Goal: Information Seeking & Learning: Learn about a topic

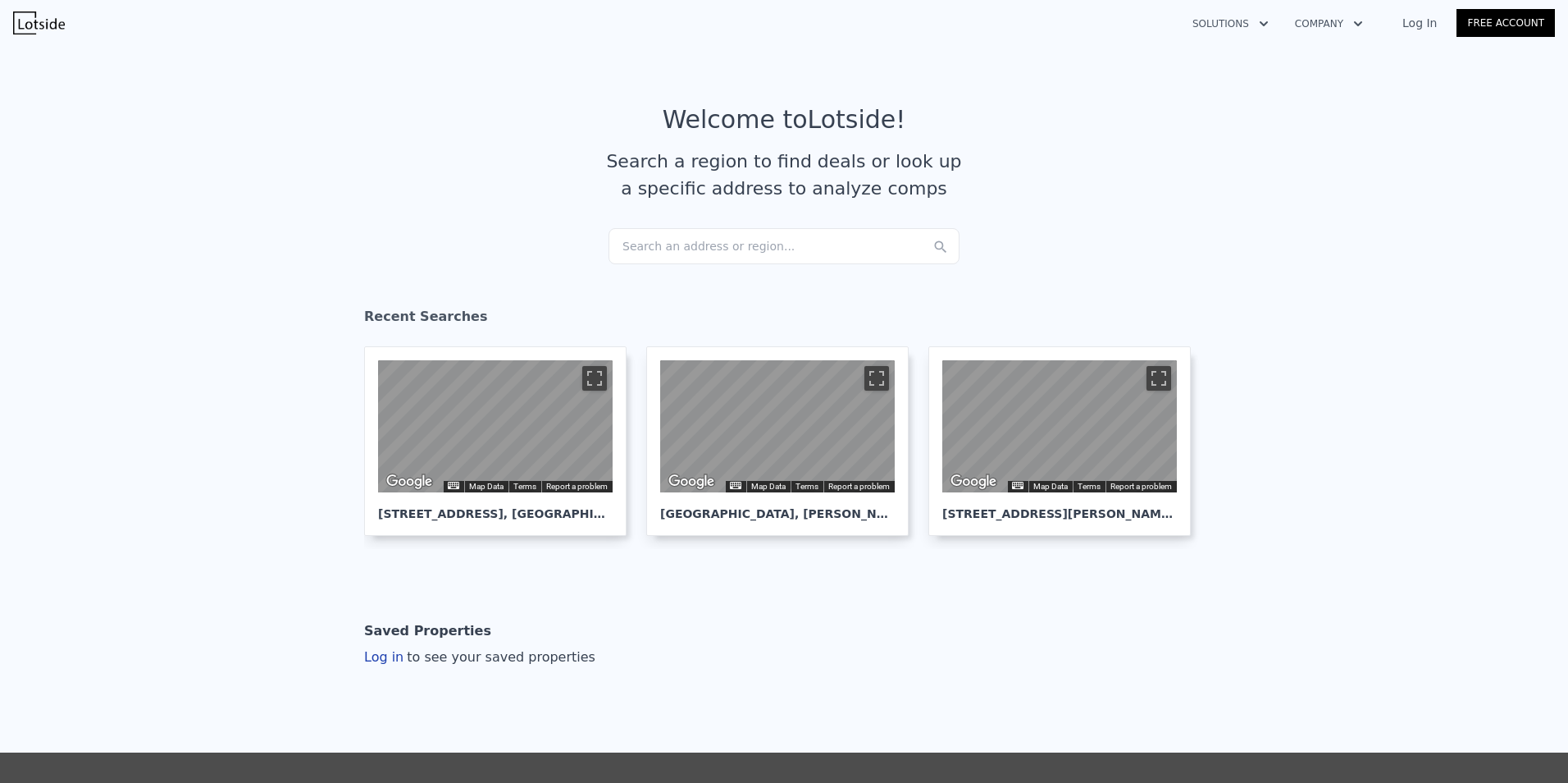
click at [622, 235] on div "Search an address or region..." at bounding box center [784, 246] width 351 height 36
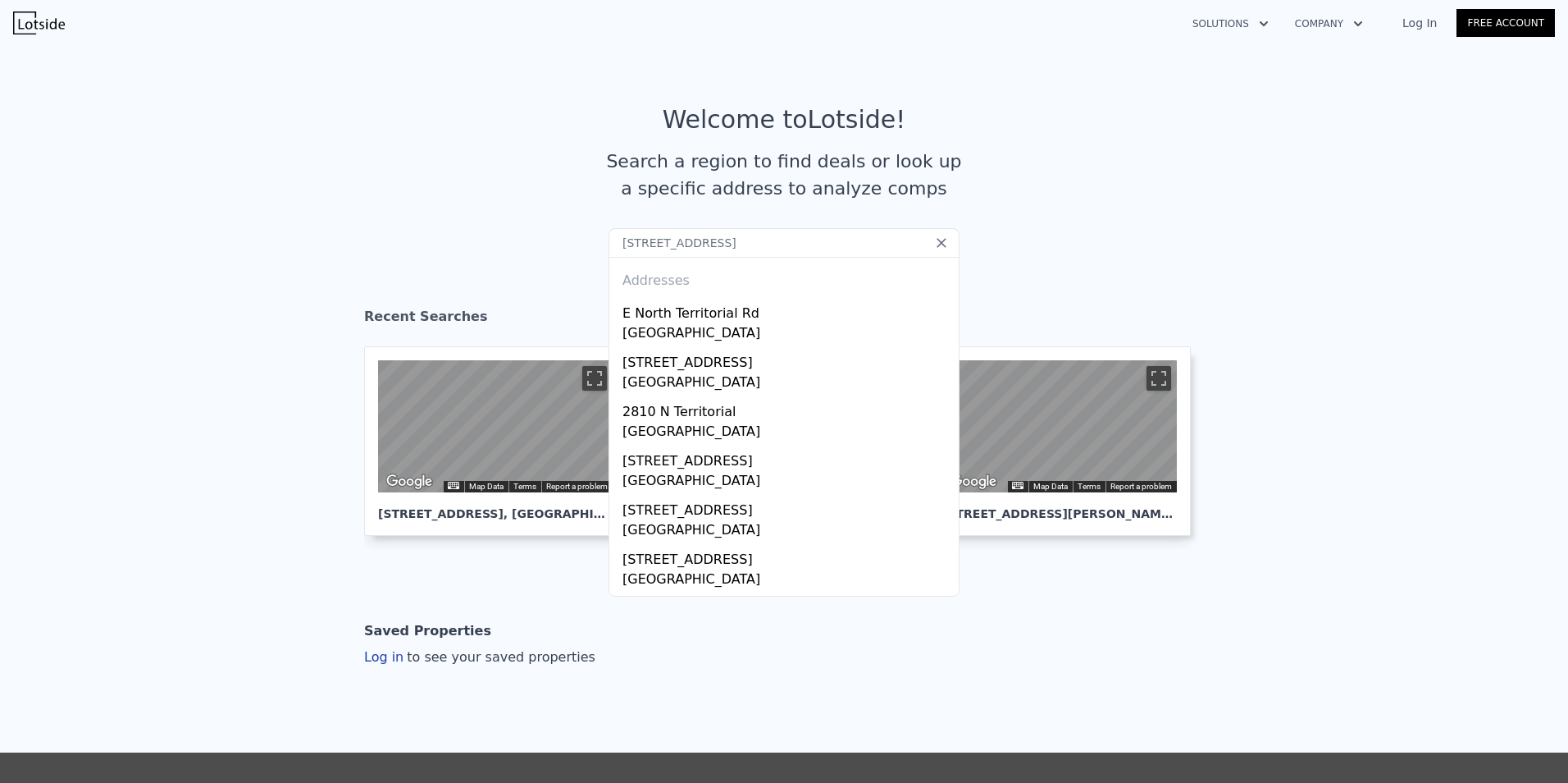
type input "[STREET_ADDRESS]"
click at [679, 315] on div "E North Territorial Rd" at bounding box center [787, 311] width 329 height 26
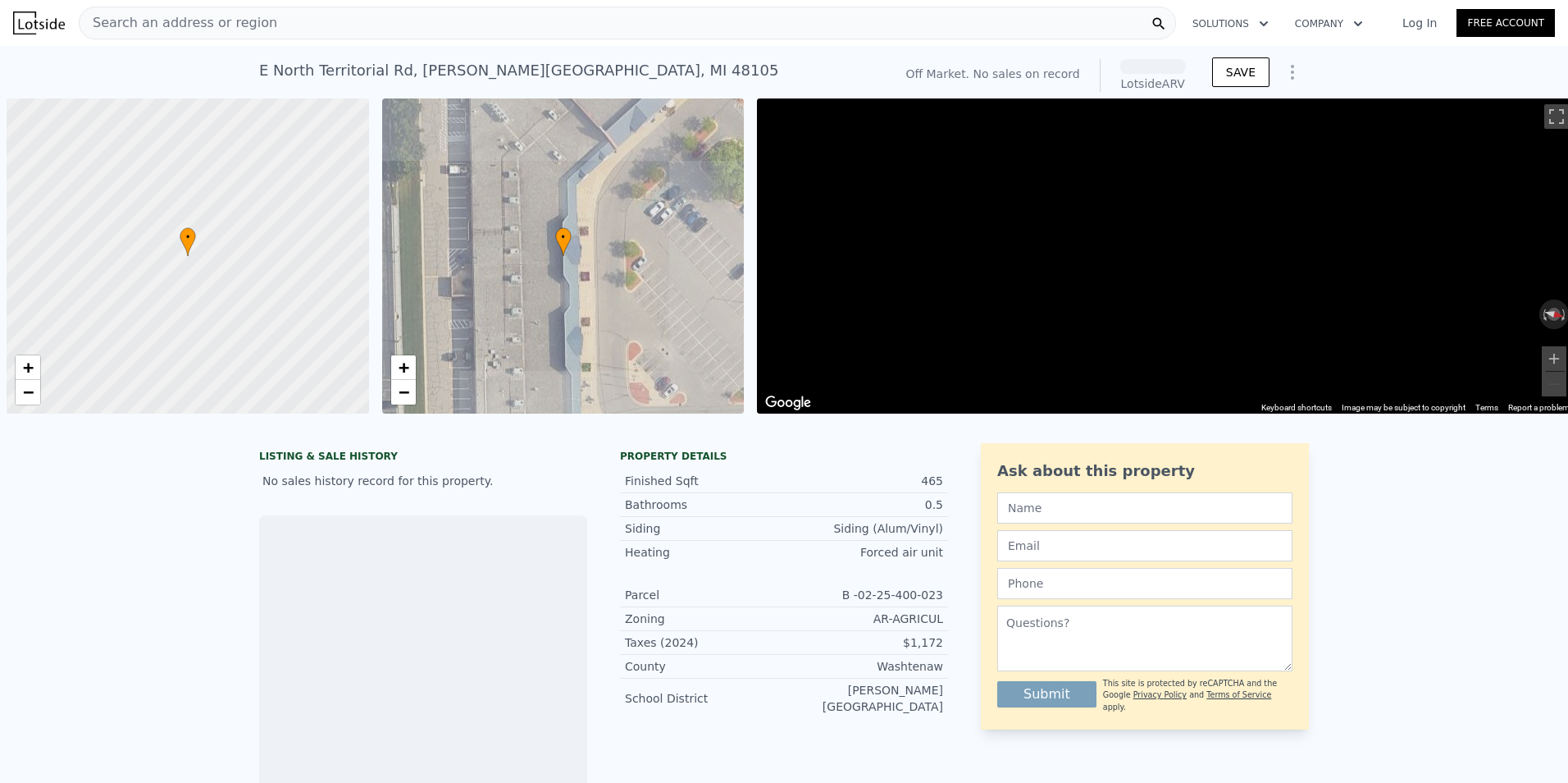
scroll to position [0, 7]
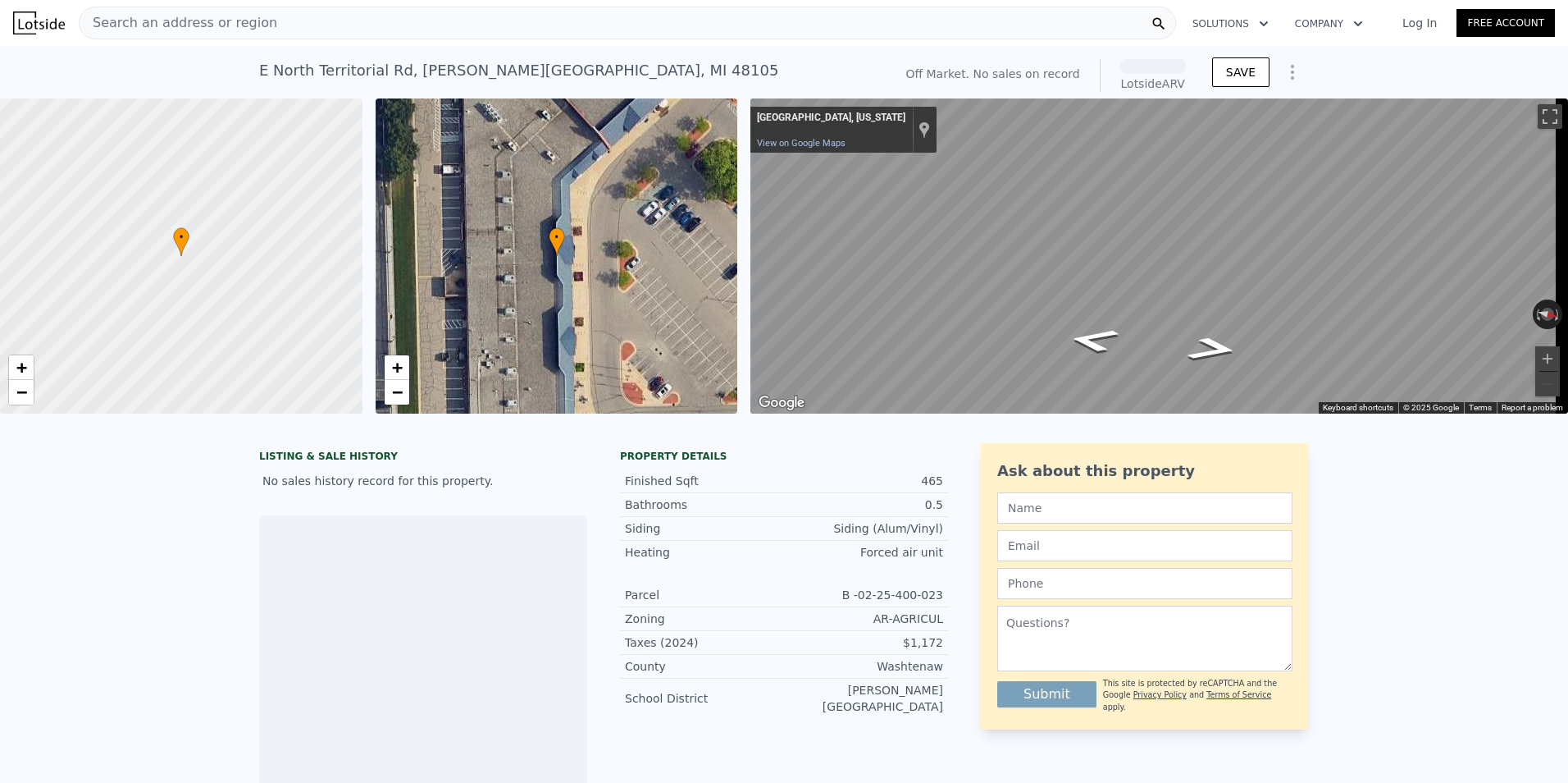
click at [132, 23] on span "Search an address or region" at bounding box center [179, 23] width 198 height 20
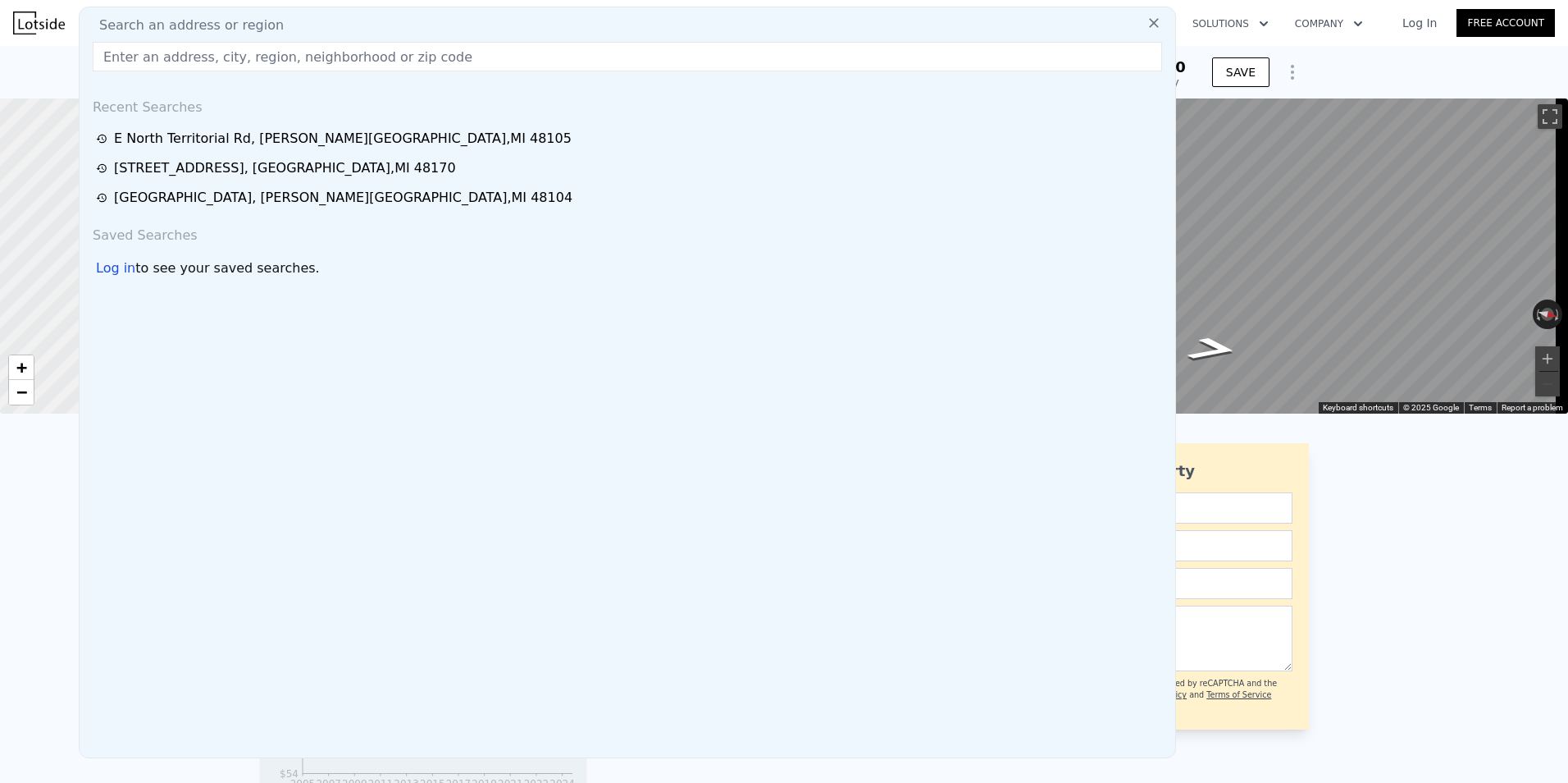
paste input "[STREET_ADDRESS]"
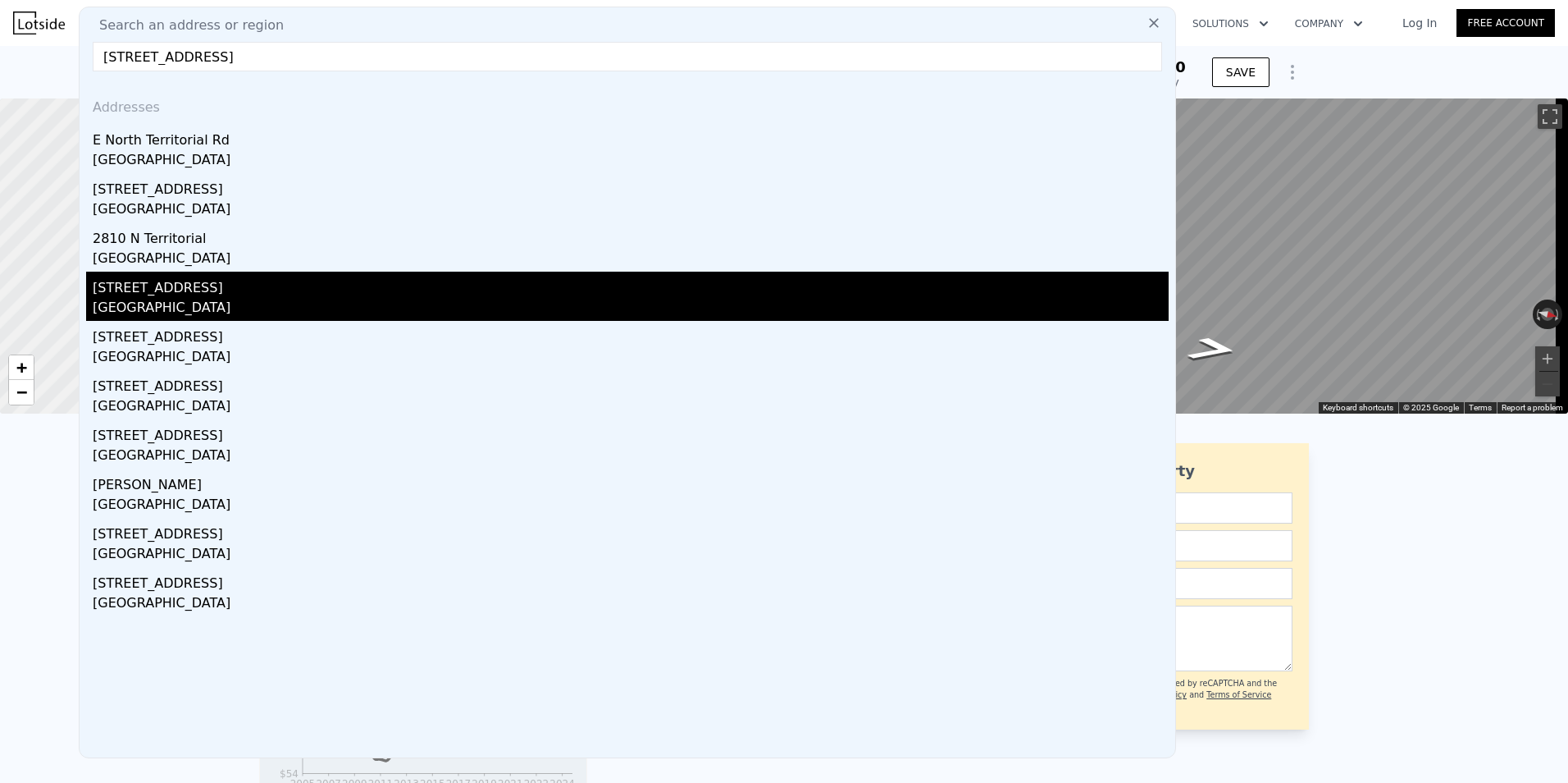
type input "[STREET_ADDRESS]"
click at [212, 297] on div "[GEOGRAPHIC_DATA]" at bounding box center [631, 309] width 1076 height 23
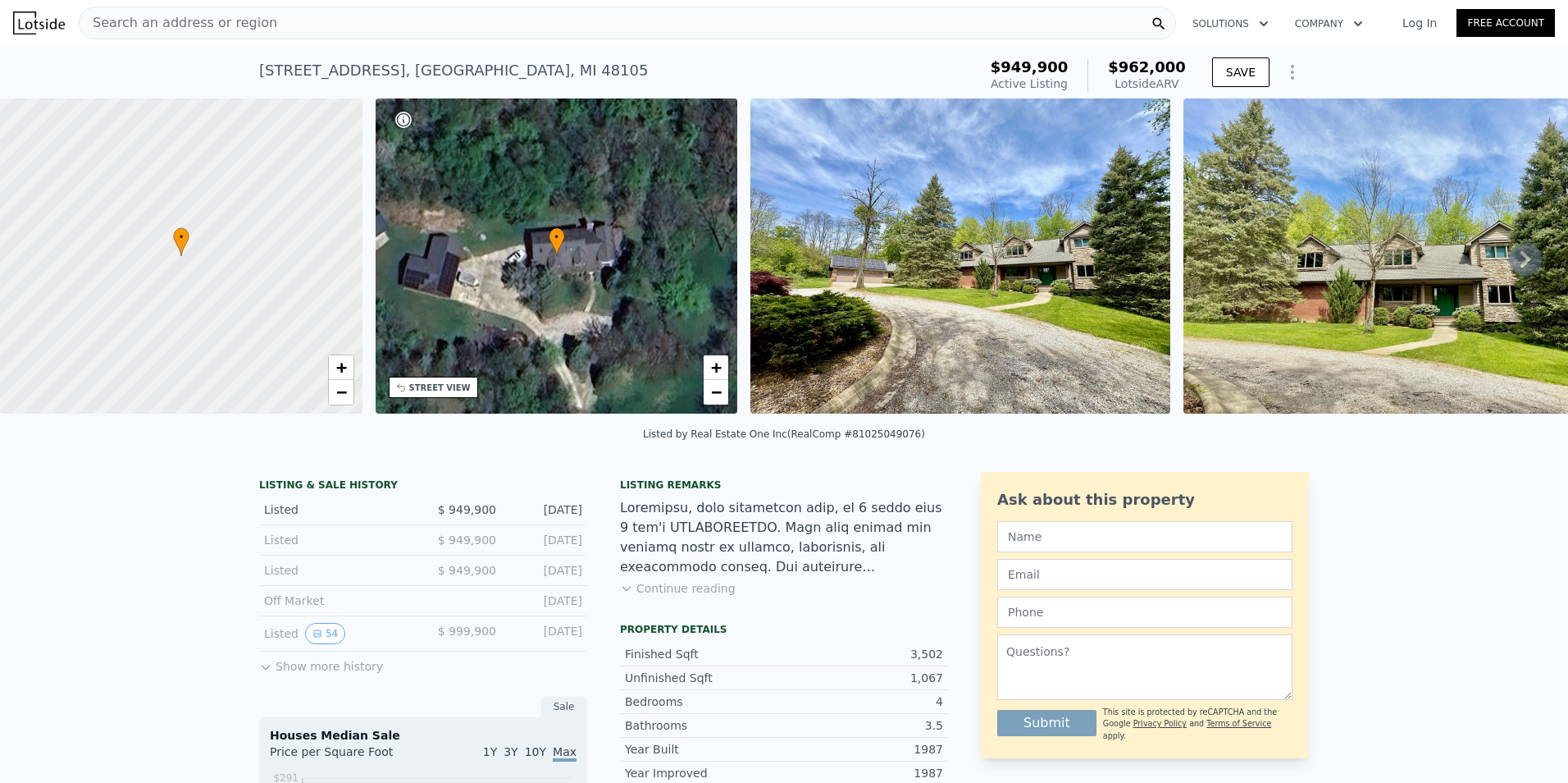
click at [304, 675] on button "Show more history" at bounding box center [321, 663] width 124 height 23
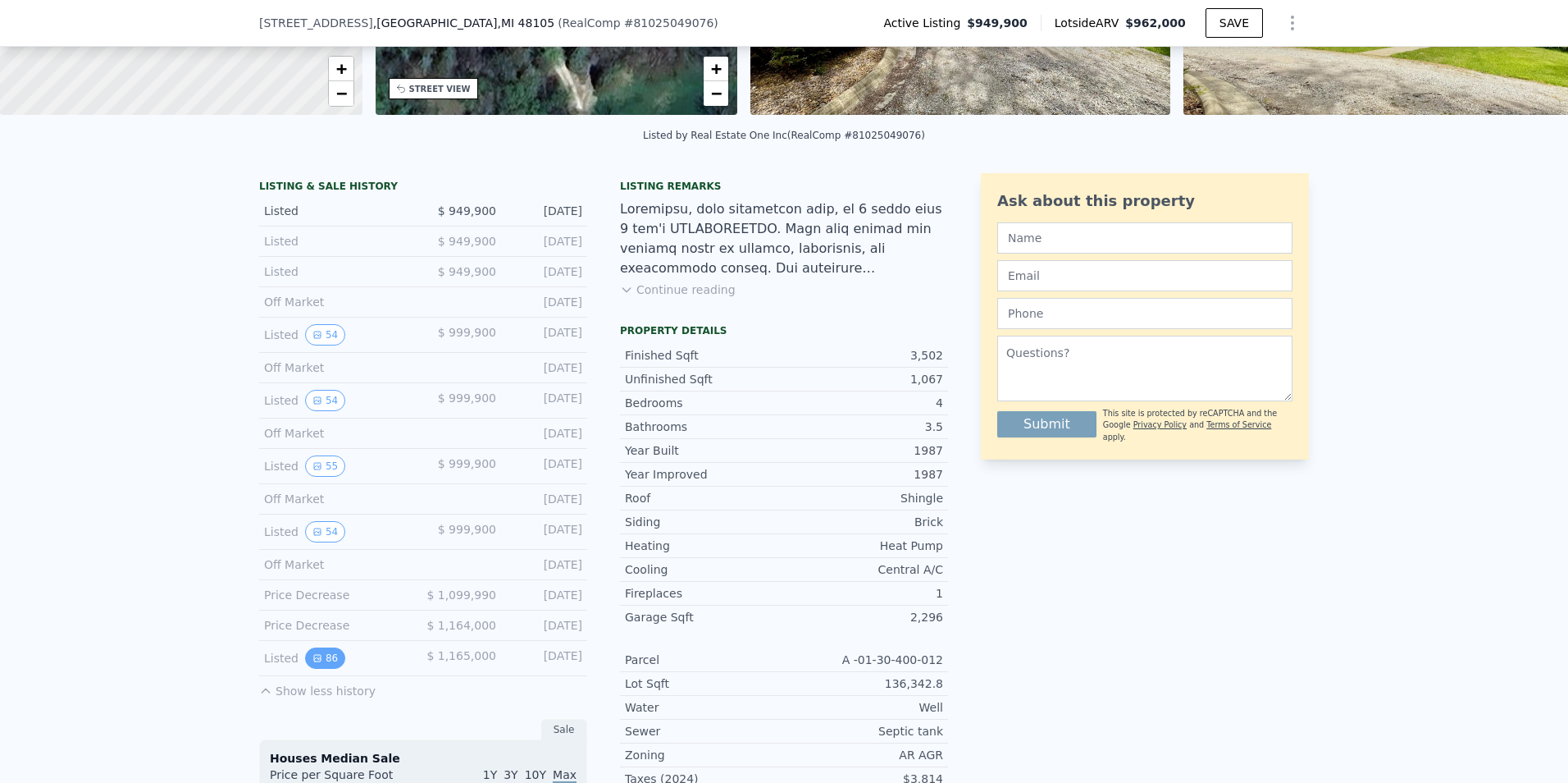
scroll to position [323, 0]
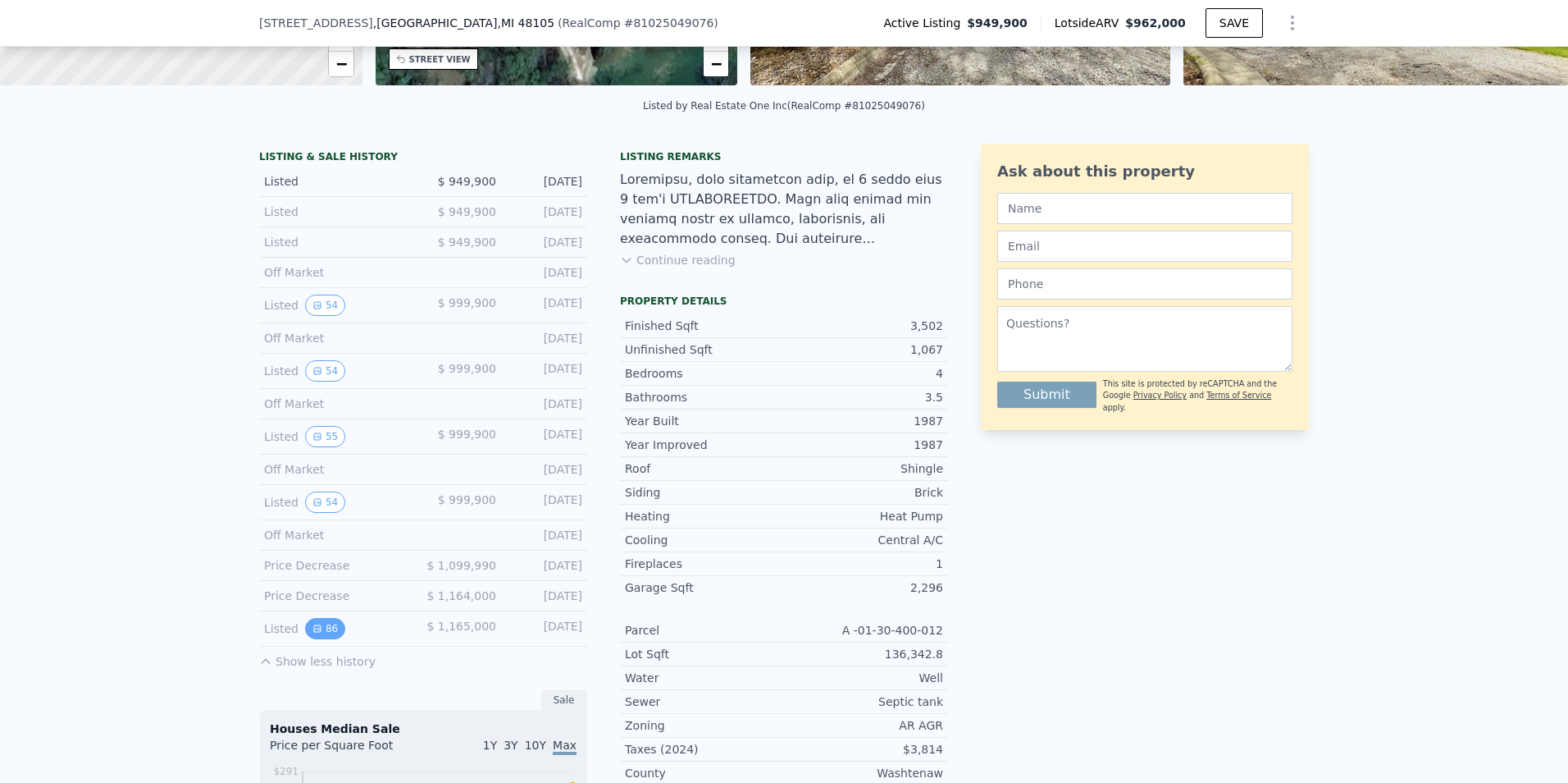
click at [309, 639] on button "86" at bounding box center [325, 628] width 40 height 22
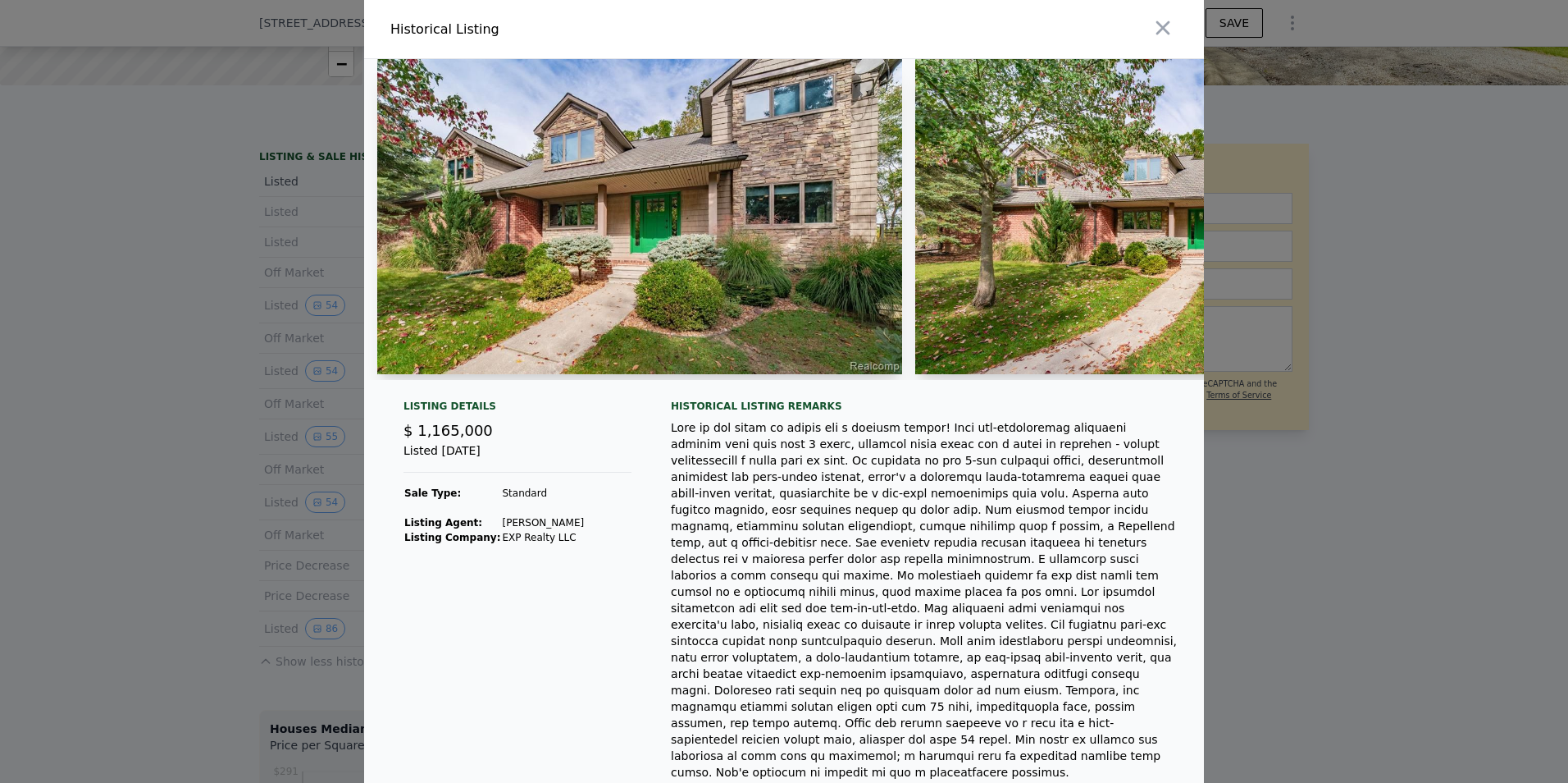
click at [187, 638] on div at bounding box center [784, 392] width 1568 height 783
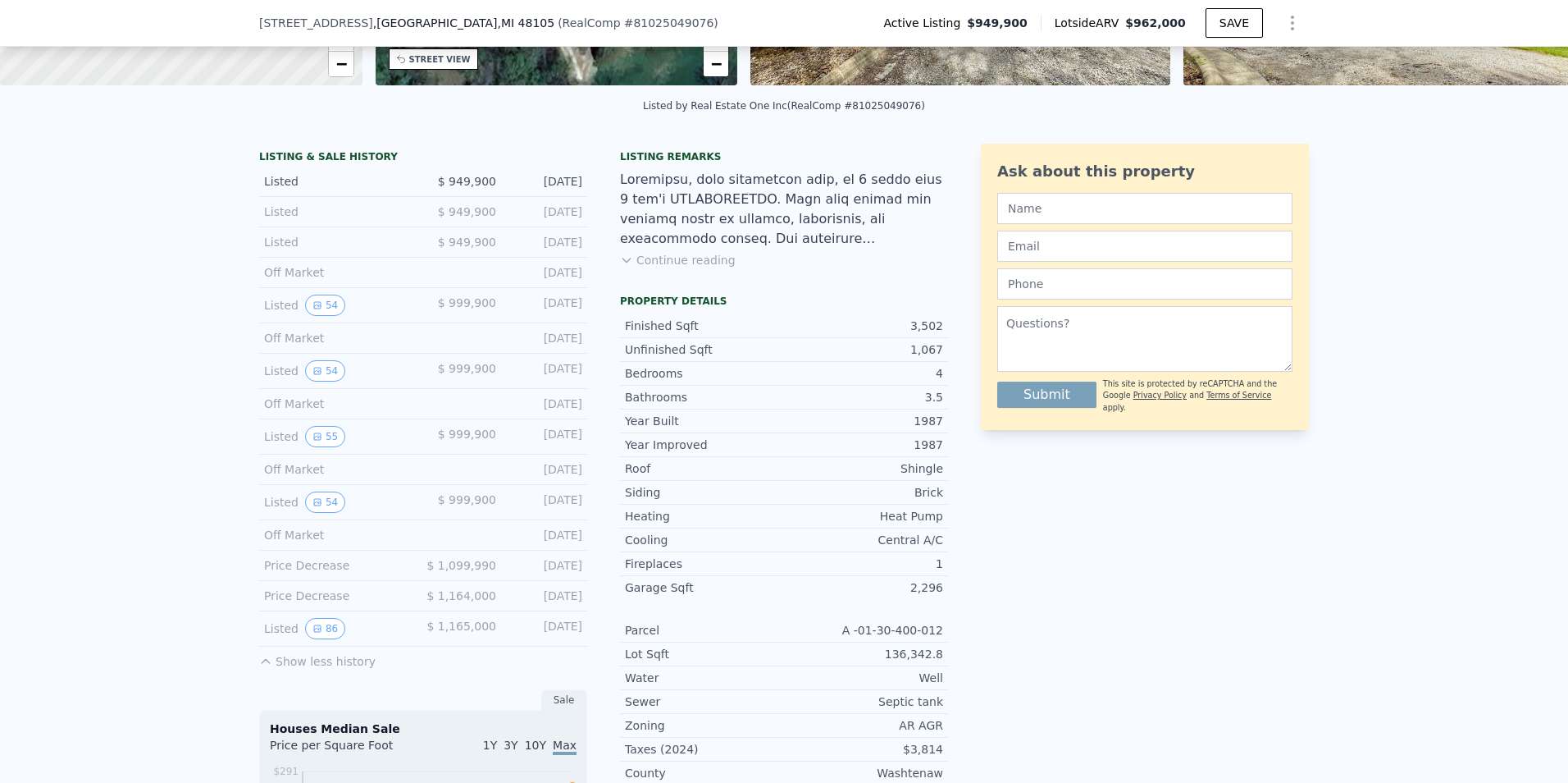
click at [957, 458] on div "LISTING & SALE HISTORY Listed $ 949,900 [DATE] Listed $ 949,900 [DATE] Listed $…" at bounding box center [784, 708] width 1050 height 1128
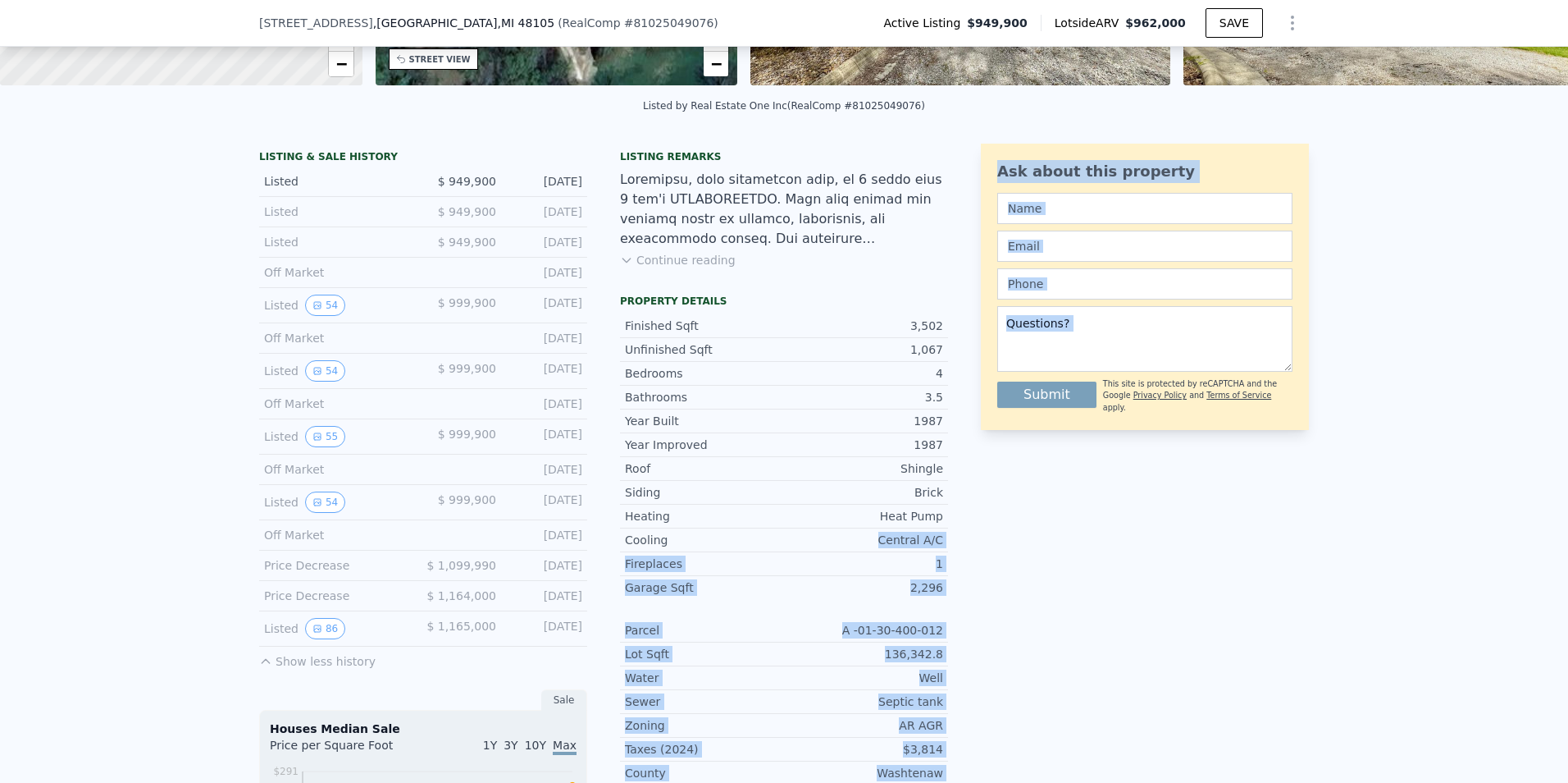
drag, startPoint x: 961, startPoint y: 553, endPoint x: 851, endPoint y: 545, distance: 110.3
click at [851, 545] on div "LISTING & SALE HISTORY Listed $ 949,900 [DATE] Listed $ 949,900 [DATE] Listed $…" at bounding box center [784, 708] width 1050 height 1128
click at [851, 545] on div "Central A/C" at bounding box center [863, 539] width 159 height 16
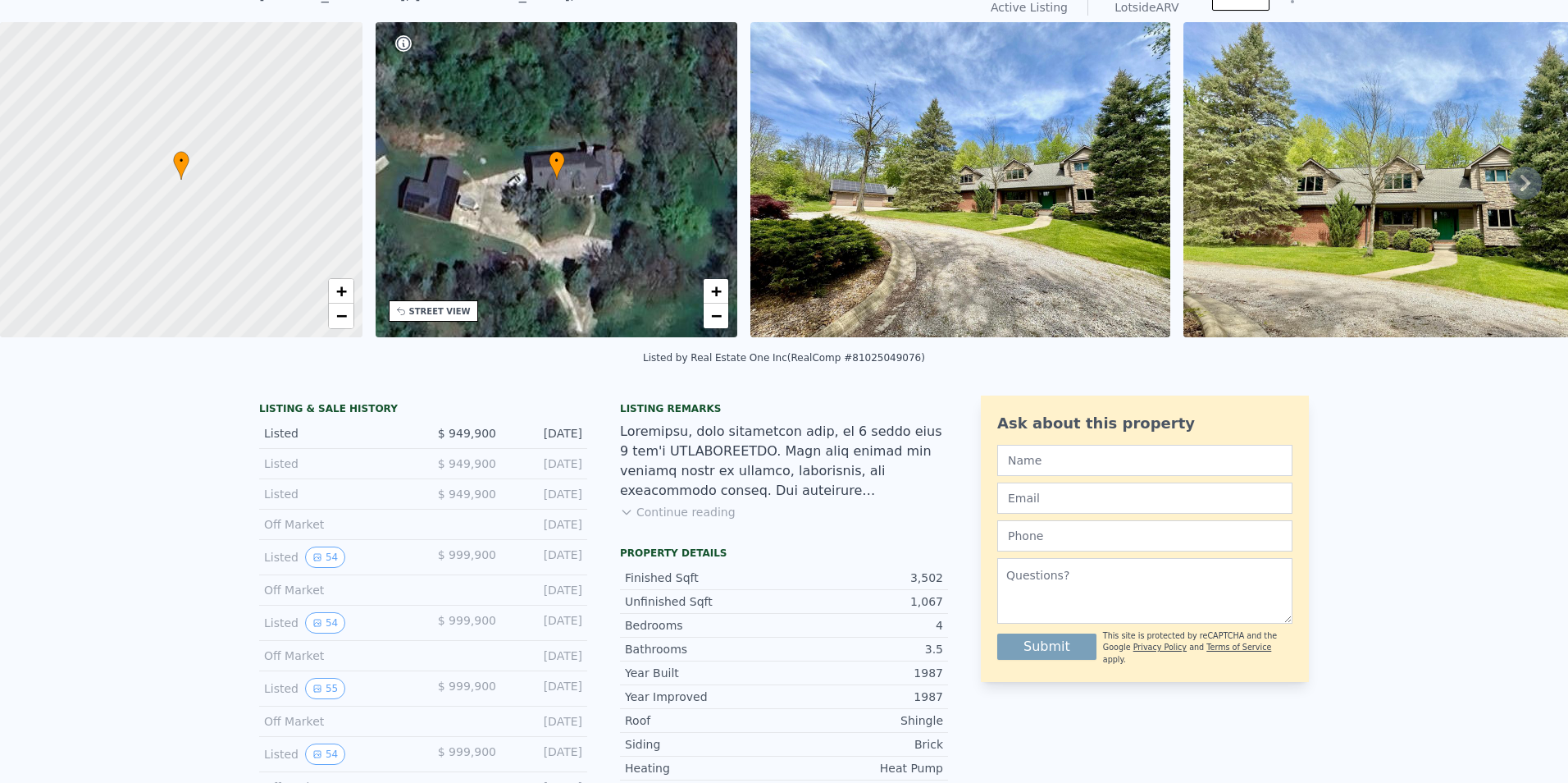
scroll to position [0, 0]
